Goal: Task Accomplishment & Management: Manage account settings

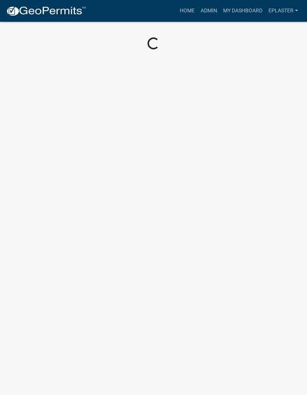
click at [207, 12] on link "Admin" at bounding box center [208, 11] width 22 height 14
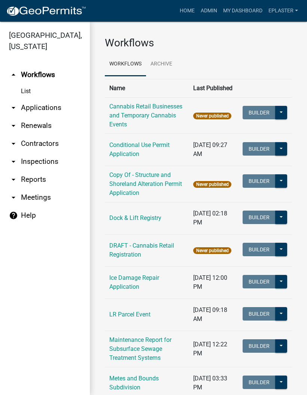
click at [39, 106] on link "arrow_drop_down Applications" at bounding box center [45, 108] width 90 height 18
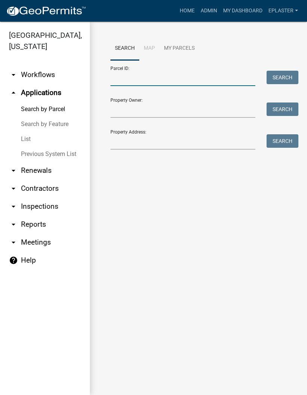
click at [155, 74] on input "Parcel ID:" at bounding box center [182, 78] width 145 height 15
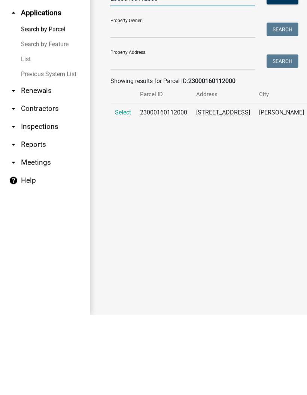
type input "23000160112000"
click at [116, 188] on span "Select" at bounding box center [123, 191] width 16 height 7
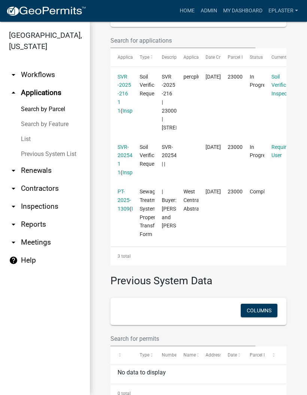
scroll to position [221, 0]
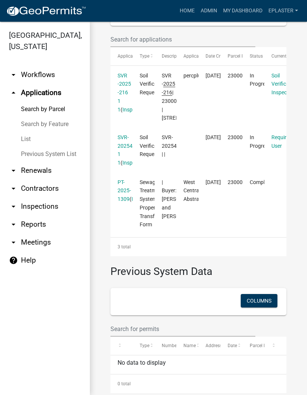
click at [125, 113] on link "SVR -2025 -216 1 1" at bounding box center [123, 93] width 13 height 40
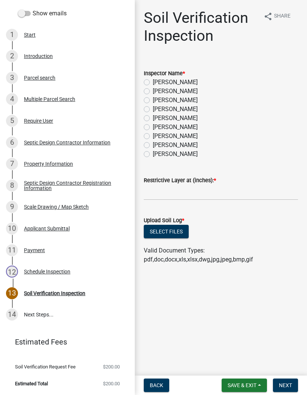
scroll to position [110, 0]
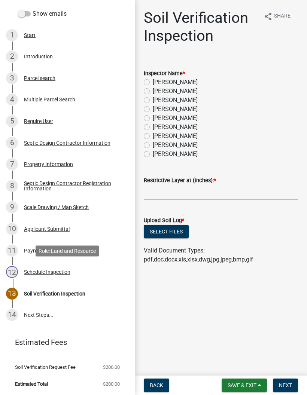
click at [87, 266] on div "12 Schedule Inspection" at bounding box center [64, 272] width 117 height 12
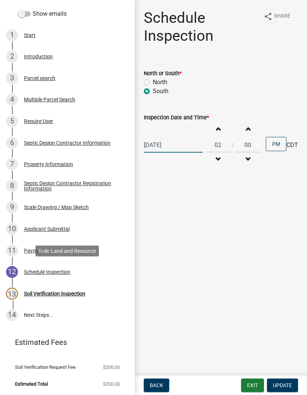
click at [164, 144] on div "[DATE]" at bounding box center [173, 144] width 59 height 15
select select "7"
select select "2025"
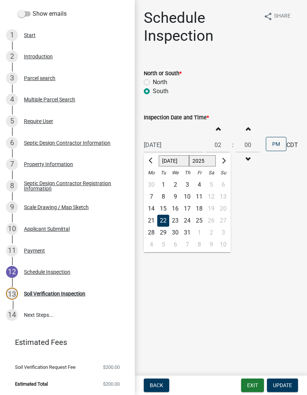
click at [220, 161] on span "Next month" at bounding box center [223, 161] width 6 height 6
select select "8"
click at [186, 220] on div "21" at bounding box center [187, 221] width 12 height 12
type input "[DATE]"
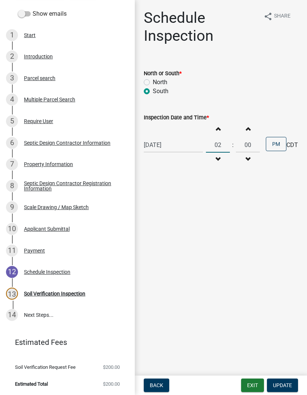
click at [217, 147] on input "02" at bounding box center [218, 144] width 24 height 15
click at [223, 145] on input "02" at bounding box center [218, 144] width 24 height 15
type input "0"
type input "11"
click at [273, 142] on button "PM" at bounding box center [275, 144] width 21 height 14
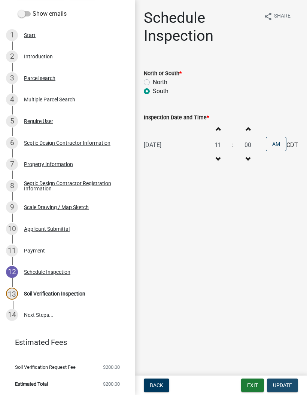
click at [288, 381] on button "Update" at bounding box center [282, 384] width 31 height 13
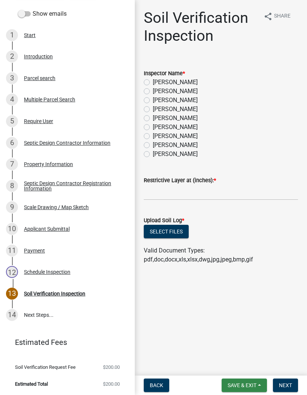
click at [243, 389] on button "Save & Exit" at bounding box center [243, 384] width 45 height 13
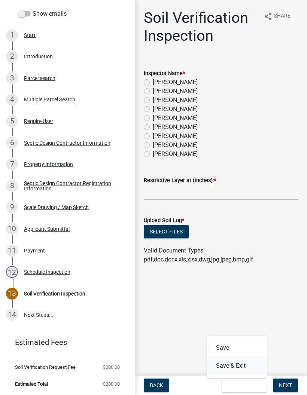
click at [242, 365] on button "Save & Exit" at bounding box center [237, 366] width 60 height 18
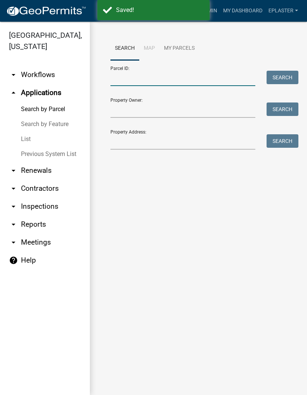
click at [163, 78] on input "Parcel ID:" at bounding box center [182, 78] width 145 height 15
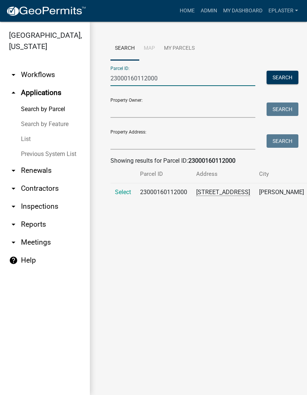
click at [119, 195] on span "Select" at bounding box center [123, 191] width 16 height 7
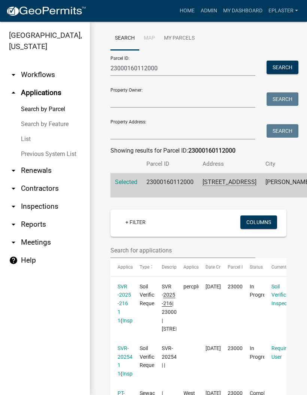
scroll to position [11, 0]
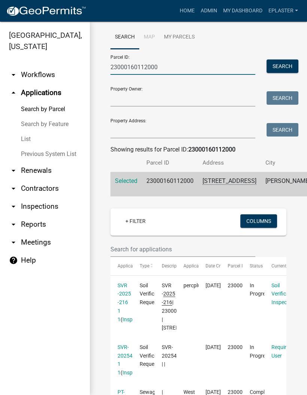
click at [185, 70] on input "23000160112000" at bounding box center [182, 66] width 145 height 15
type input "2"
click at [116, 131] on input "Property Address:" at bounding box center [182, 130] width 145 height 15
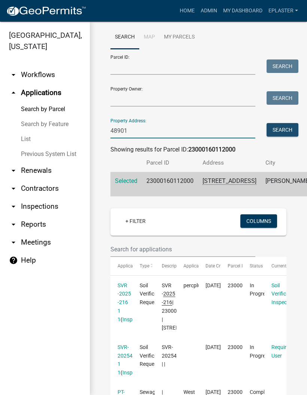
type input "48901"
click at [284, 133] on button "Search" at bounding box center [282, 129] width 32 height 13
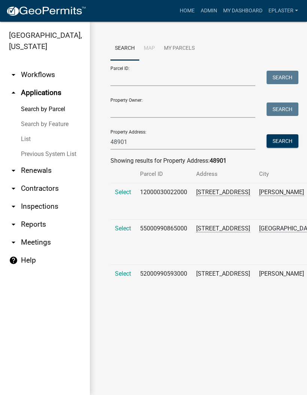
click at [116, 232] on span "Select" at bounding box center [123, 228] width 16 height 7
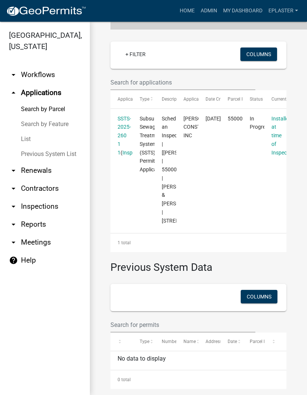
scroll to position [213, 0]
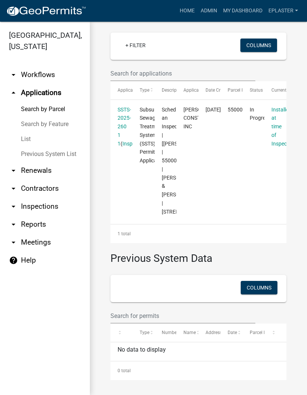
click at [122, 127] on link "SSTS-2025-260 1 1" at bounding box center [123, 127] width 13 height 40
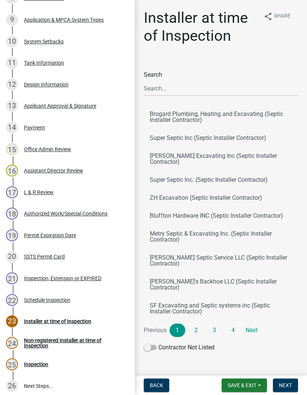
scroll to position [338, 0]
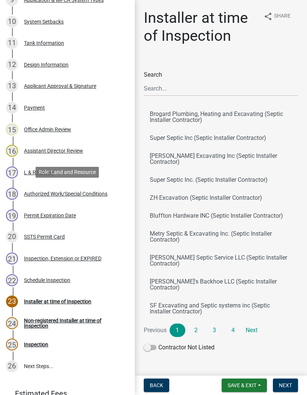
click at [103, 194] on div "Authorized Work/Special Conditions" at bounding box center [65, 193] width 83 height 5
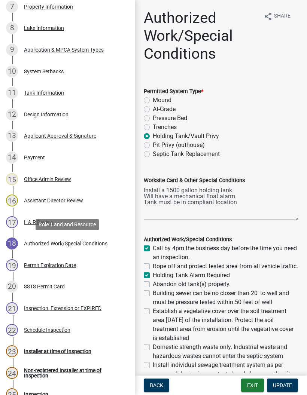
scroll to position [281, 0]
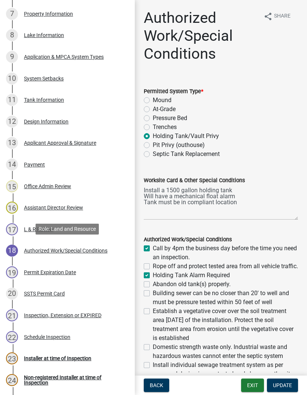
click at [85, 122] on div "12 Design Information" at bounding box center [64, 122] width 117 height 12
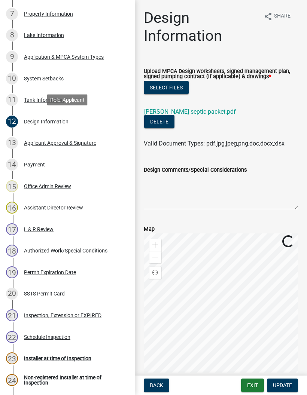
click at [224, 114] on link "[PERSON_NAME] septic packet.pdf" at bounding box center [190, 111] width 92 height 7
click at [261, 388] on button "Exit" at bounding box center [252, 384] width 23 height 13
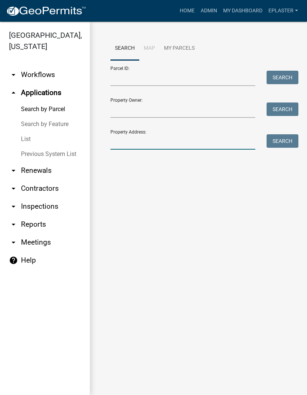
click at [160, 138] on input "Property Address:" at bounding box center [182, 141] width 145 height 15
type input "51064"
click at [288, 142] on button "Search" at bounding box center [282, 140] width 32 height 13
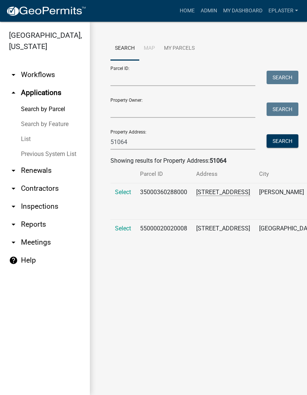
click at [120, 232] on span "Select" at bounding box center [123, 228] width 16 height 7
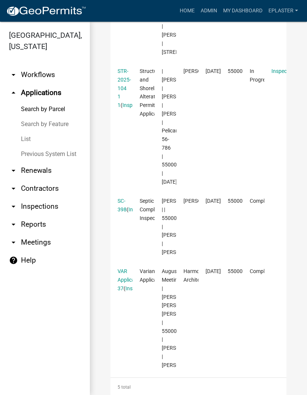
scroll to position [429, 0]
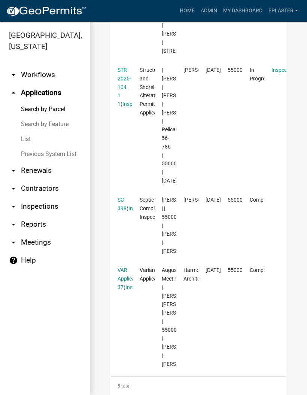
click at [125, 107] on link "STR-2025-104 1 1" at bounding box center [123, 87] width 13 height 40
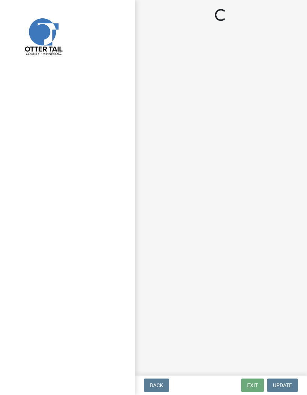
select select "710d5f49-2663-4e73-9718-d0c4e189f5ed"
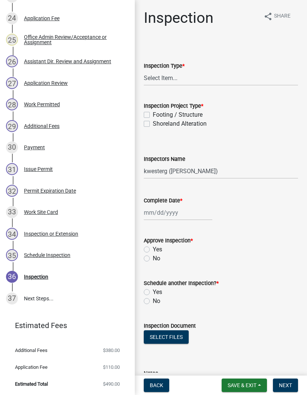
scroll to position [643, 0]
click at [87, 104] on div "28 Work Permitted" at bounding box center [64, 105] width 117 height 12
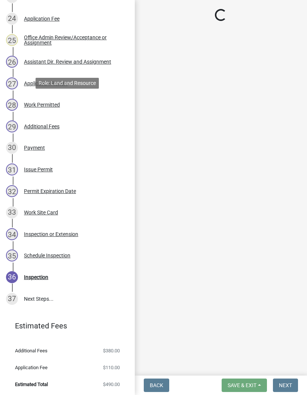
select select "f6a741f6-6d10-4601-9562-2e8ce244b7e0"
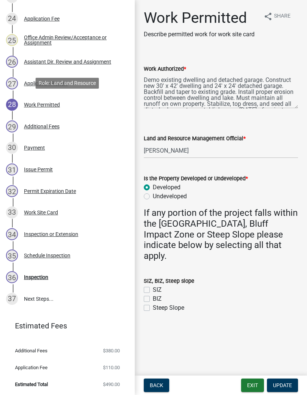
scroll to position [29, 0]
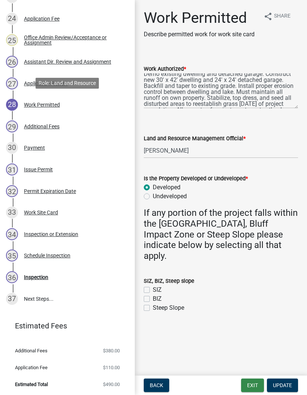
click at [256, 381] on button "Exit" at bounding box center [252, 384] width 23 height 13
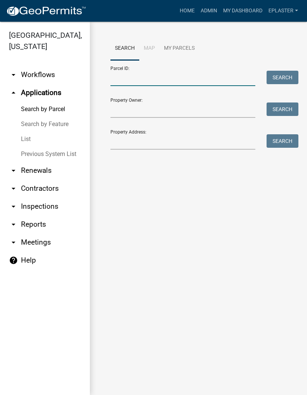
click at [155, 78] on input "Parcel ID:" at bounding box center [182, 78] width 145 height 15
type input "55000990671000"
click at [288, 73] on button "Search" at bounding box center [282, 77] width 32 height 13
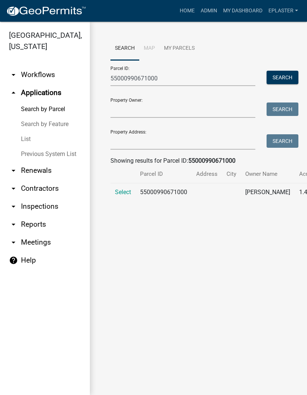
click at [108, 206] on div "Search Map My Parcels Parcel ID: 55000990671000 Search Property Owner: Search P…" at bounding box center [198, 125] width 187 height 177
click at [122, 195] on span "Select" at bounding box center [123, 191] width 16 height 7
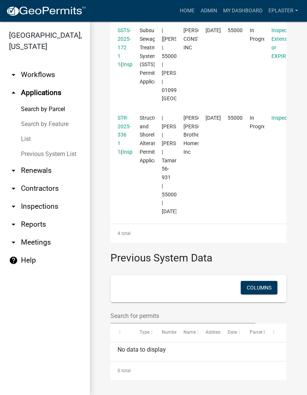
scroll to position [432, 0]
click at [121, 155] on link "STR-2025-336 1 1" at bounding box center [123, 135] width 13 height 40
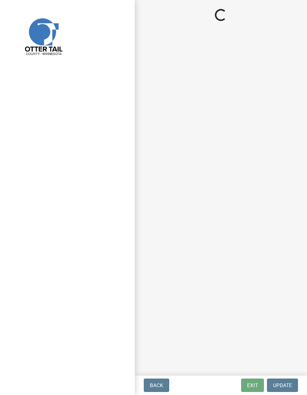
select select "710d5f49-2663-4e73-9718-d0c4e189f5ed"
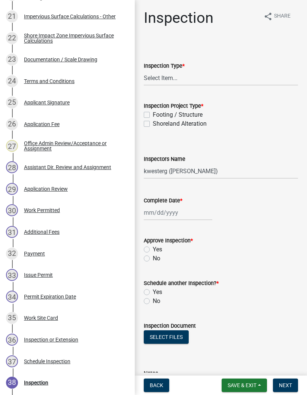
scroll to position [593, 0]
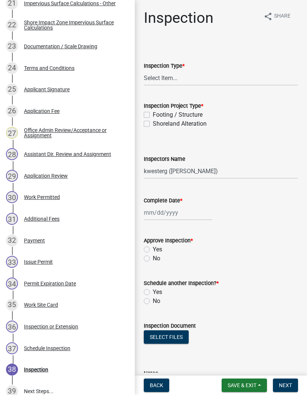
click at [96, 197] on div "30 Work Permitted" at bounding box center [64, 197] width 117 height 12
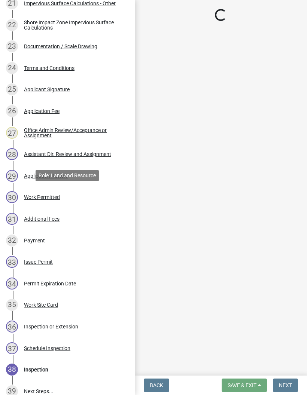
select select "f6a741f6-6d10-4601-9562-2e8ce244b7e0"
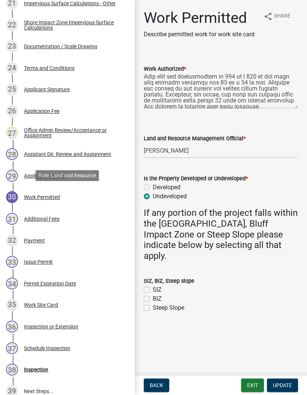
scroll to position [16, 0]
click at [251, 389] on button "Exit" at bounding box center [252, 384] width 23 height 13
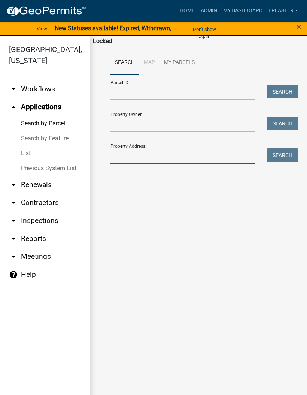
click at [154, 162] on input "Property Address:" at bounding box center [182, 155] width 145 height 15
type input "23641"
click at [290, 157] on button "Search" at bounding box center [282, 154] width 32 height 13
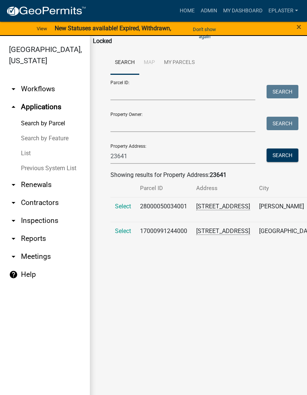
click at [117, 210] on span "Select" at bounding box center [123, 206] width 16 height 7
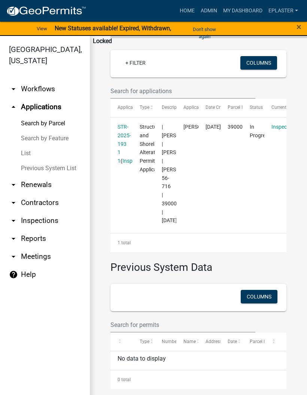
scroll to position [213, 0]
click at [126, 124] on link "STR-2025-193 1 1" at bounding box center [123, 144] width 13 height 40
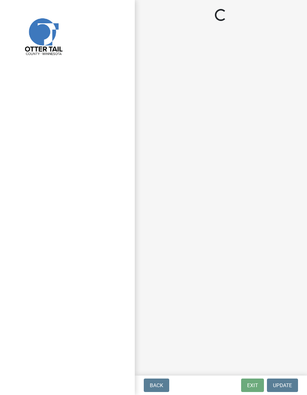
select select "710d5f49-2663-4e73-9718-d0c4e189f5ed"
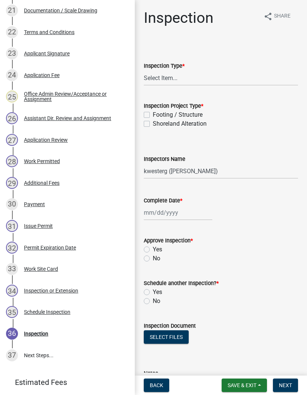
scroll to position [586, 0]
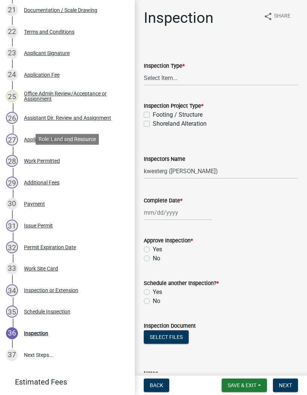
click at [97, 155] on div "28 Work Permitted" at bounding box center [64, 161] width 117 height 12
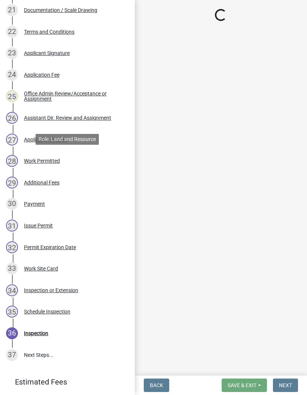
select select "f6a741f6-6d10-4601-9562-2e8ce244b7e0"
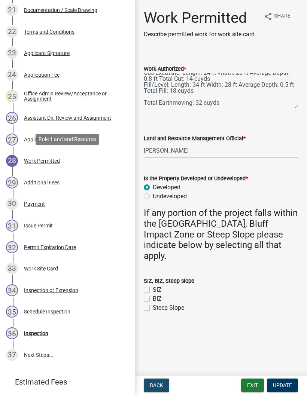
scroll to position [66, 0]
click at [249, 381] on button "Exit" at bounding box center [252, 384] width 23 height 13
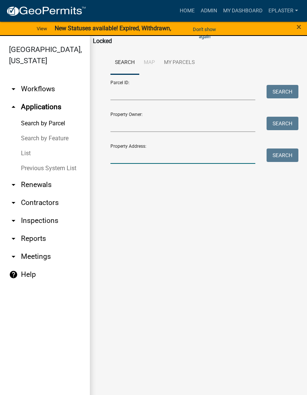
click at [129, 158] on input "Property Address:" at bounding box center [182, 155] width 145 height 15
type input "45618"
click at [288, 155] on button "Search" at bounding box center [282, 154] width 32 height 13
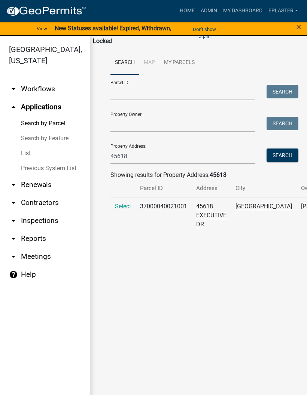
click at [123, 209] on td "Select" at bounding box center [122, 215] width 25 height 36
click at [122, 210] on span "Select" at bounding box center [123, 206] width 16 height 7
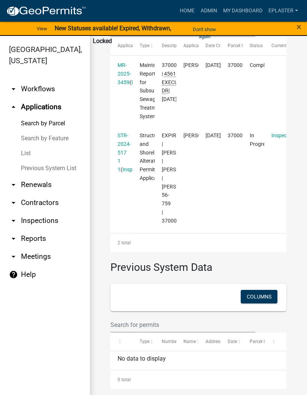
scroll to position [284, 0]
click at [124, 132] on link "STR-2024-517 1 1" at bounding box center [123, 152] width 13 height 40
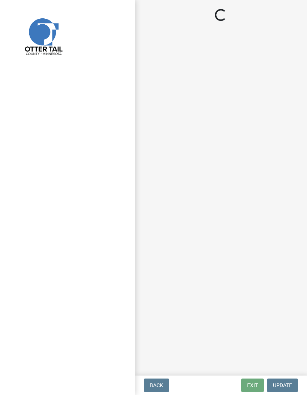
select select "710d5f49-2663-4e73-9718-d0c4e189f5ed"
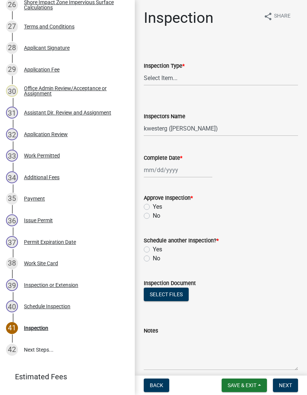
scroll to position [700, 0]
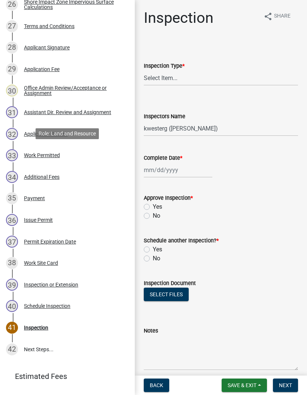
click at [95, 156] on div "33 Work Permitted" at bounding box center [64, 155] width 117 height 12
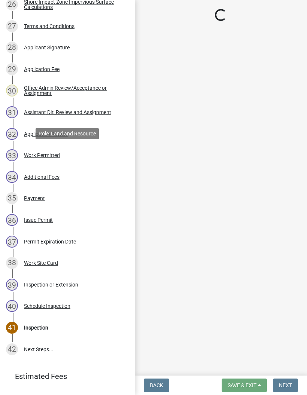
select select "190fd4c8-42ef-492b-a4a0-a0213555944c"
